Goal: Task Accomplishment & Management: Complete application form

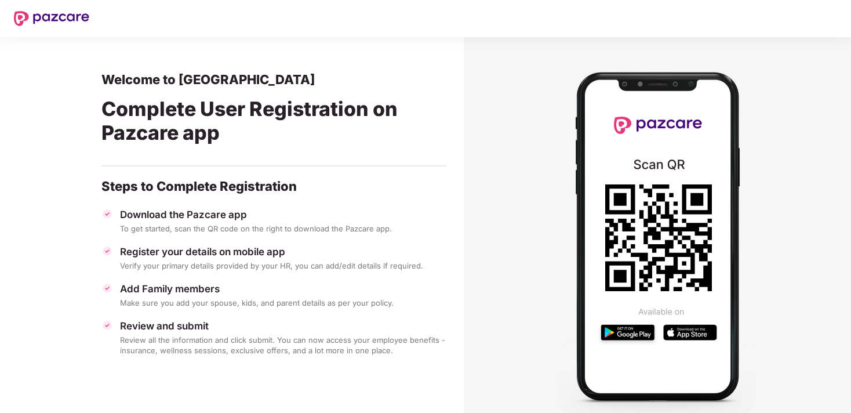
click at [43, 12] on img at bounding box center [51, 18] width 75 height 15
click at [24, 20] on img at bounding box center [51, 18] width 75 height 15
click at [124, 16] on div at bounding box center [463, 18] width 748 height 37
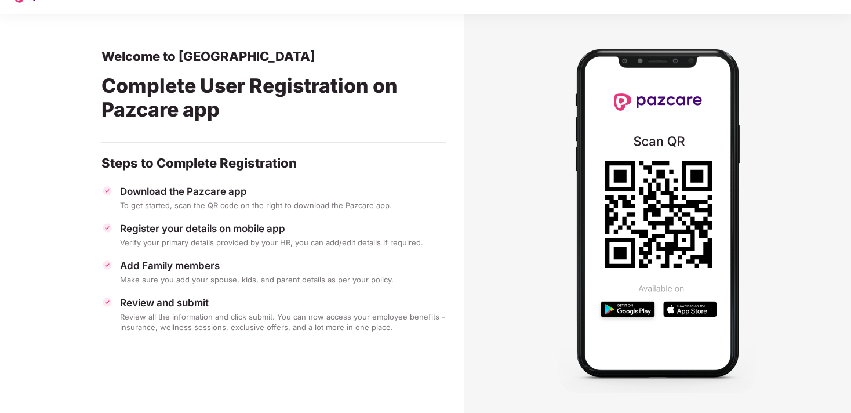
click at [664, 282] on img at bounding box center [657, 213] width 197 height 359
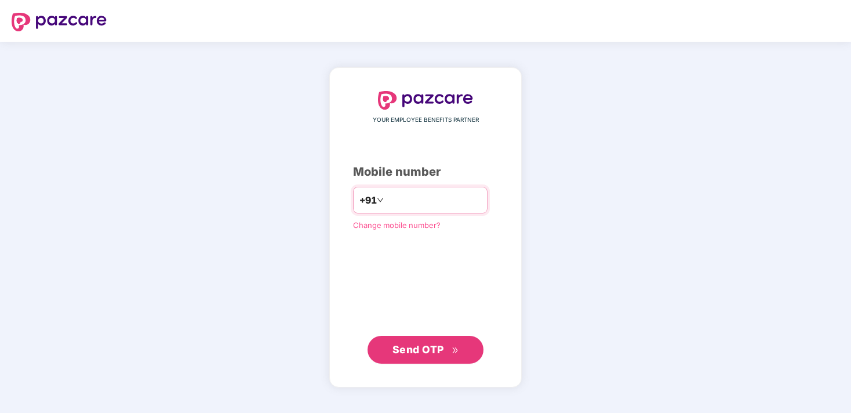
type input "**********"
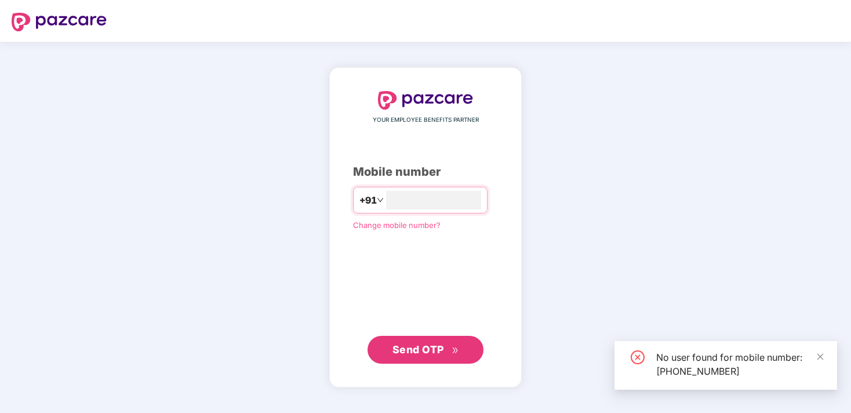
click at [442, 338] on button "Send OTP" at bounding box center [425, 350] width 116 height 28
